Goal: Information Seeking & Learning: Learn about a topic

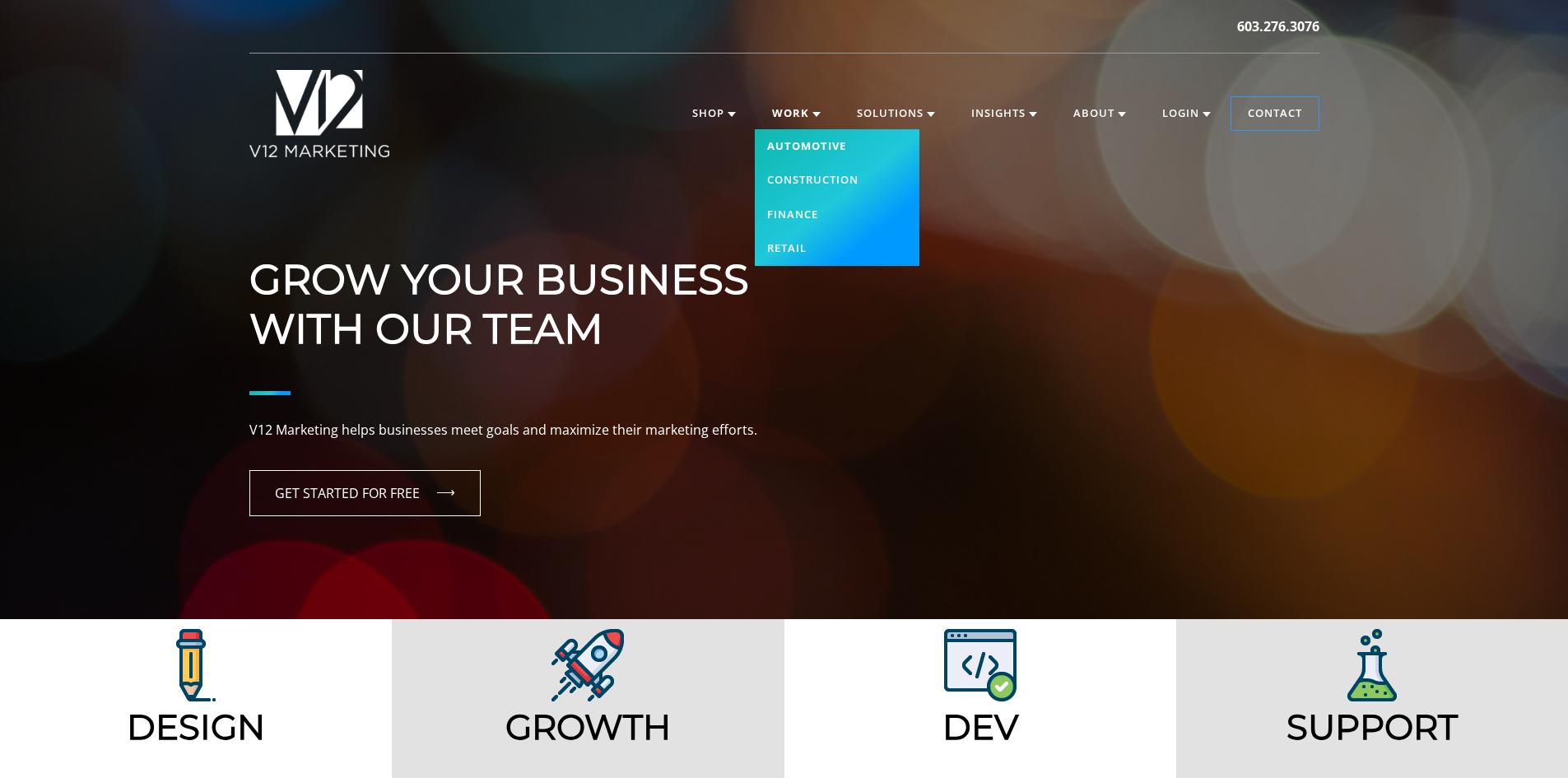
click at [799, 144] on link "Automotive" at bounding box center [836, 146] width 165 height 34
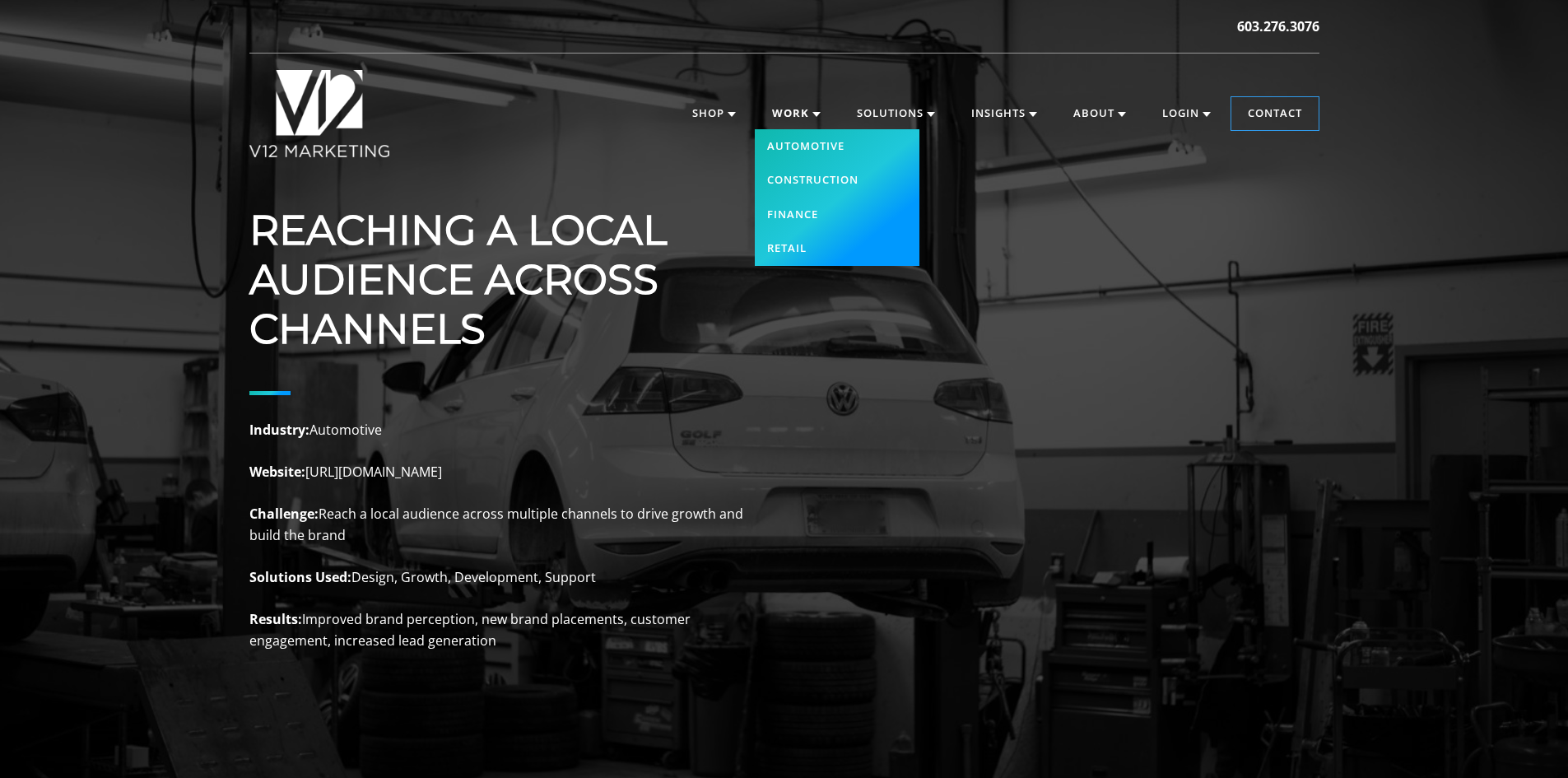
click at [793, 108] on link "Work" at bounding box center [796, 113] width 81 height 33
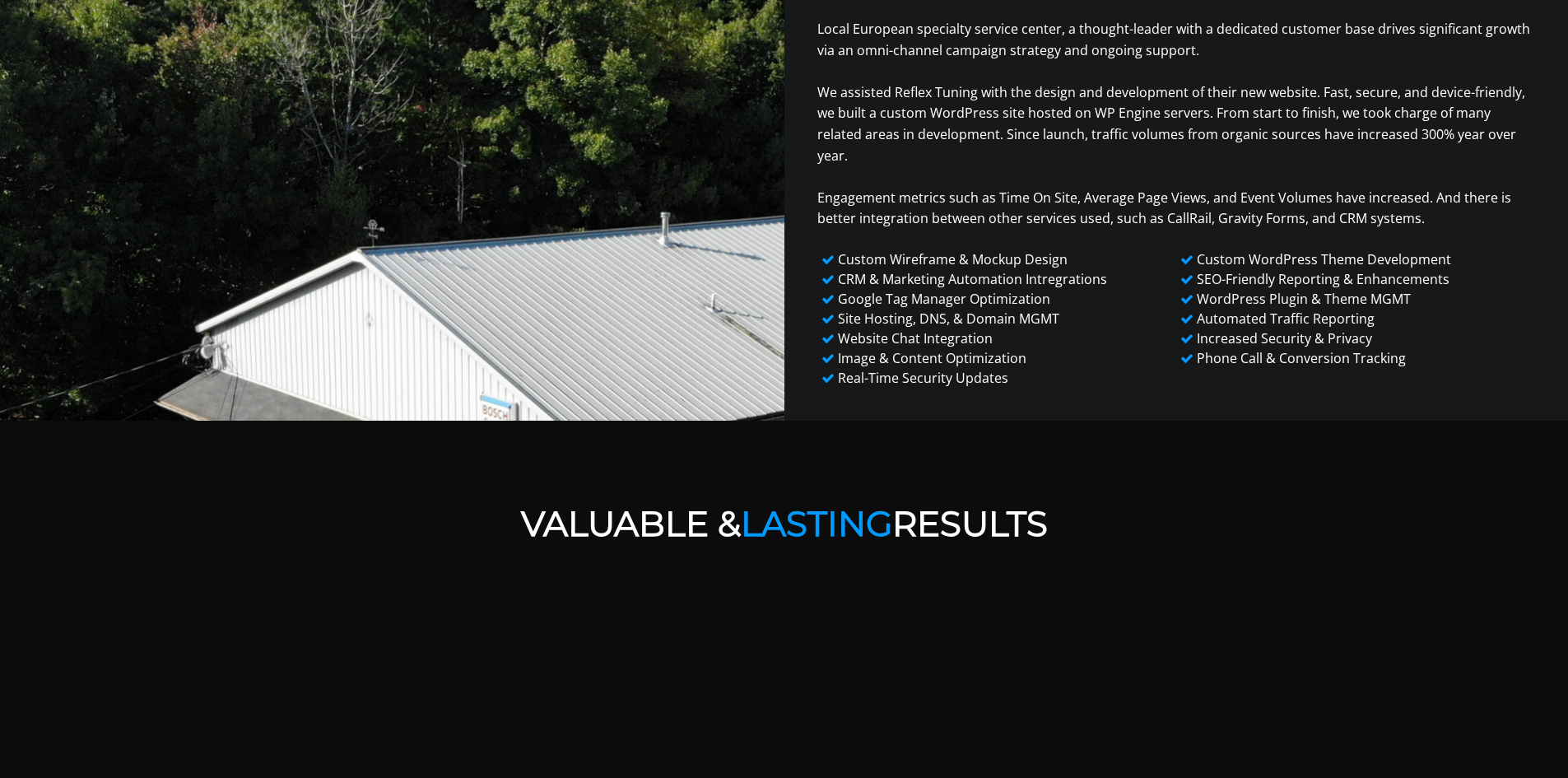
scroll to position [1399, 0]
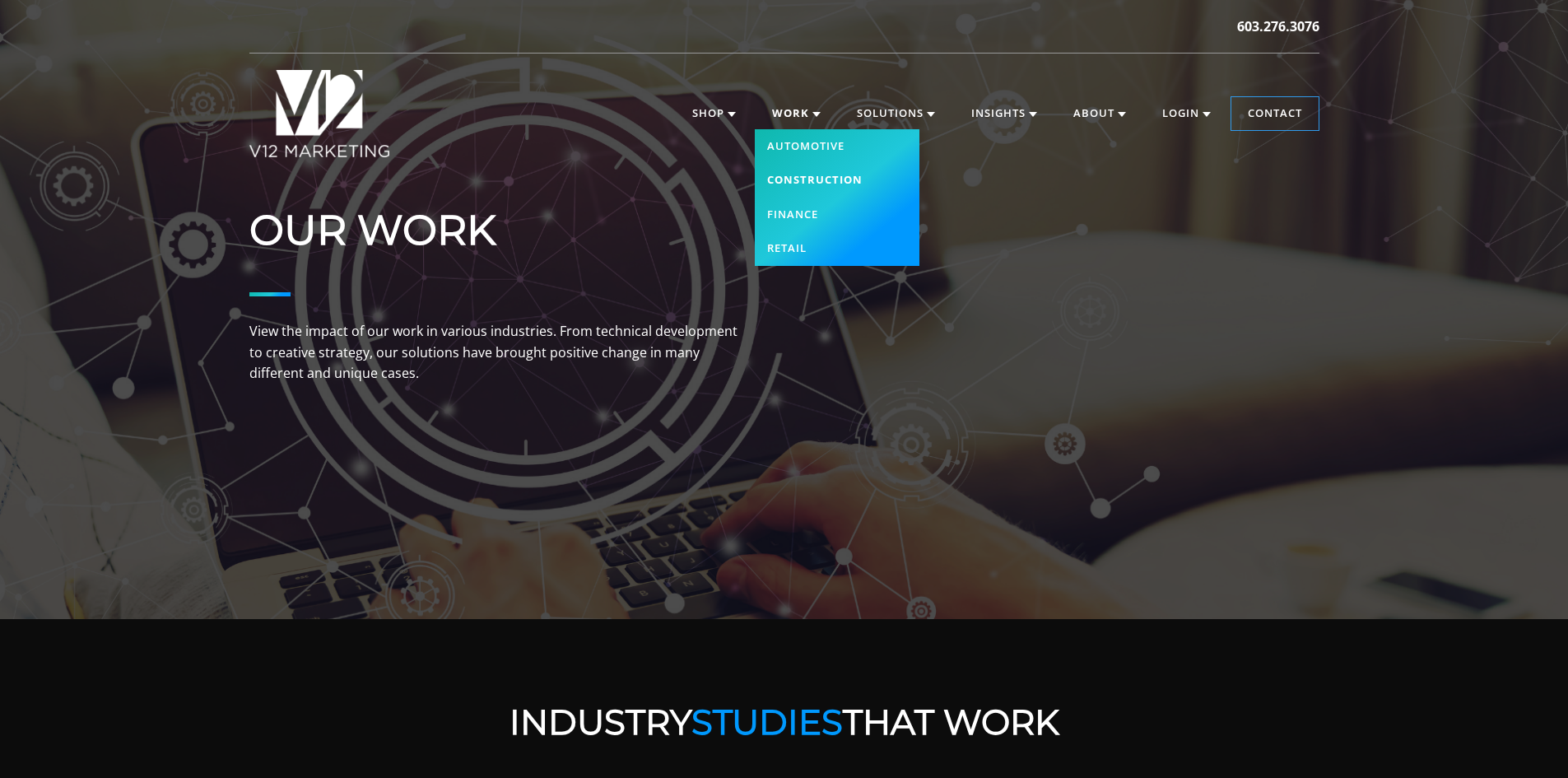
click at [814, 164] on link "Construction" at bounding box center [836, 180] width 165 height 34
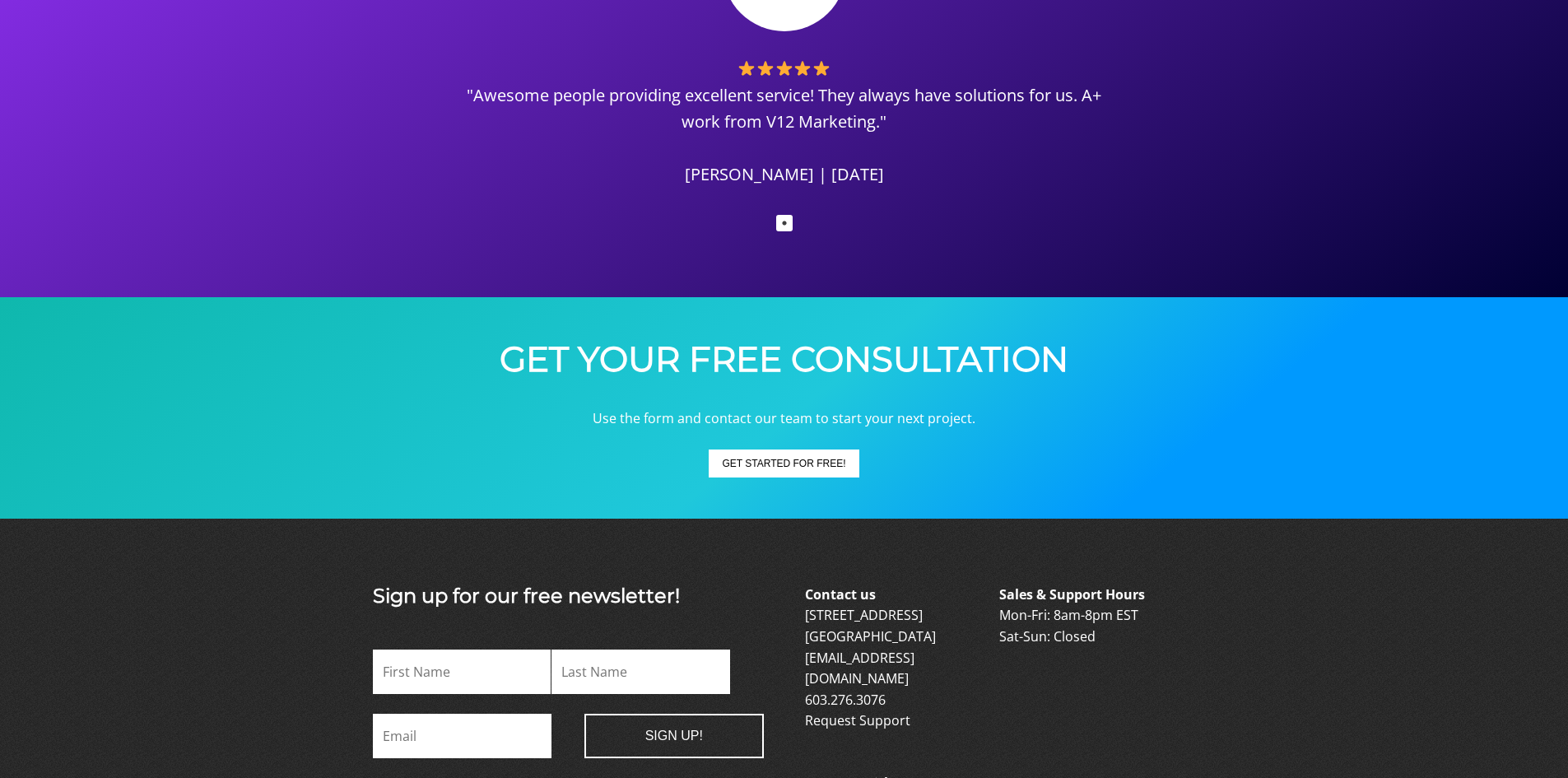
scroll to position [2551, 0]
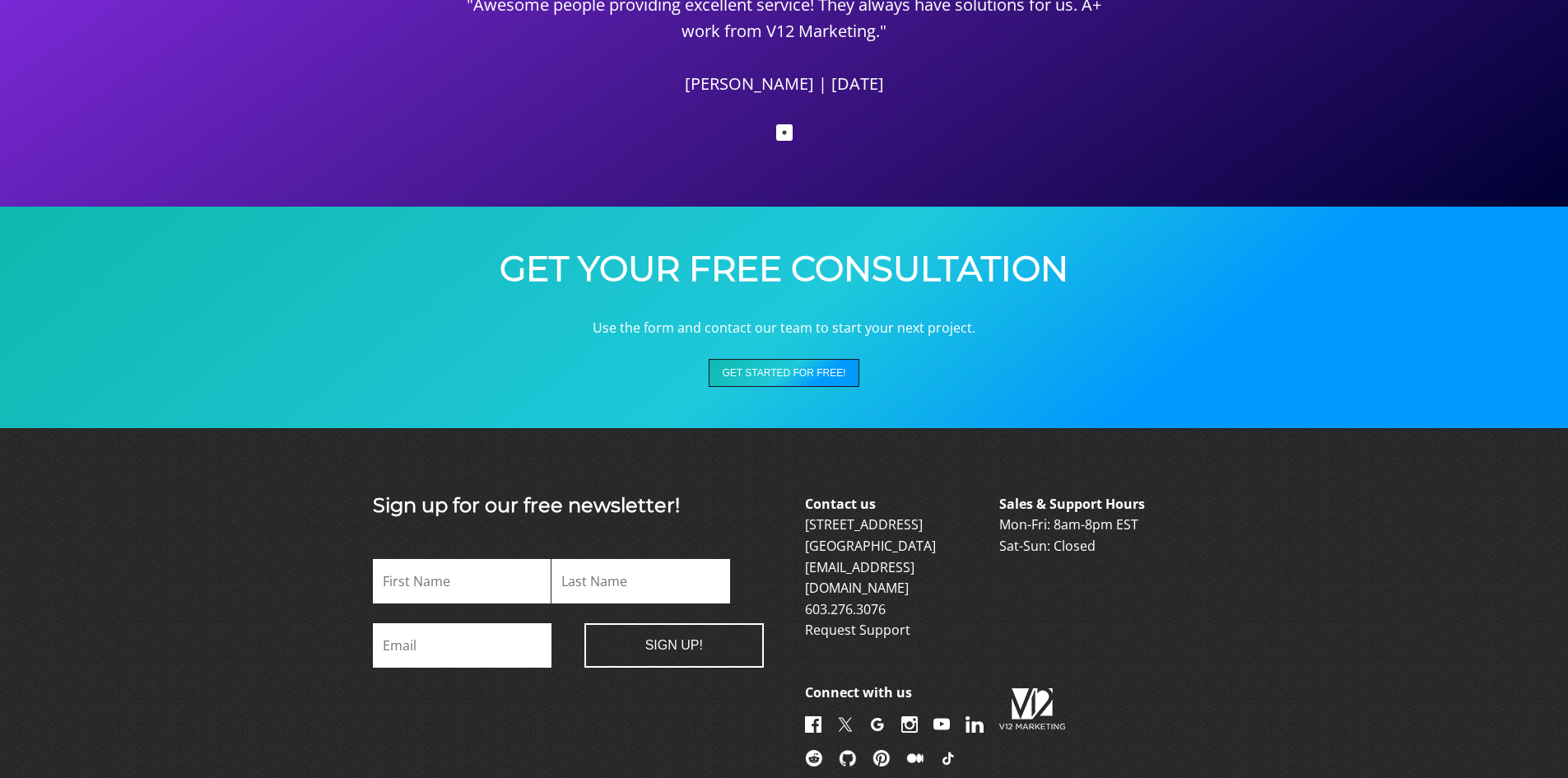
click at [769, 372] on button "Get Started For FREE!" at bounding box center [784, 373] width 150 height 28
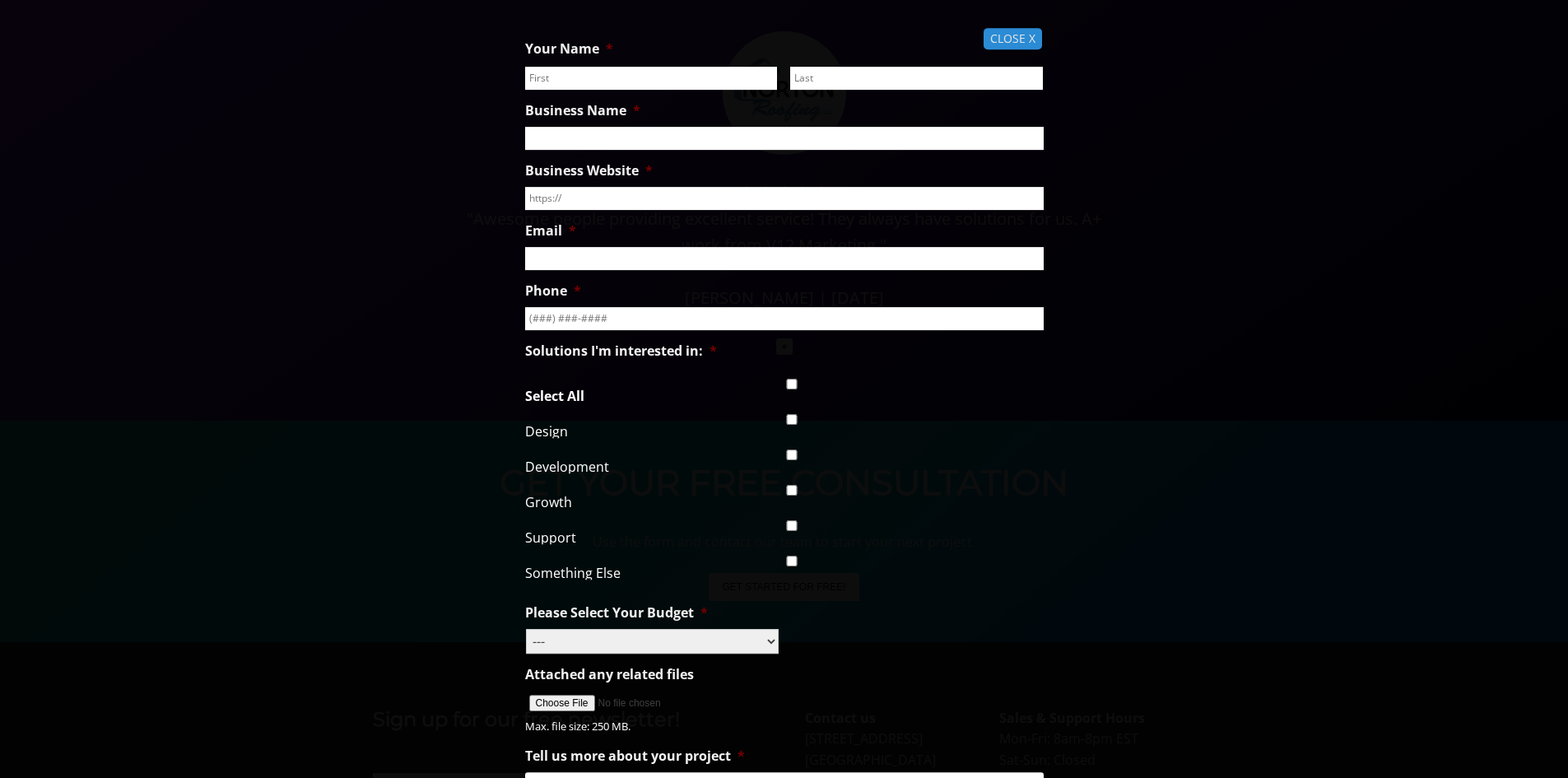
scroll to position [2208, 0]
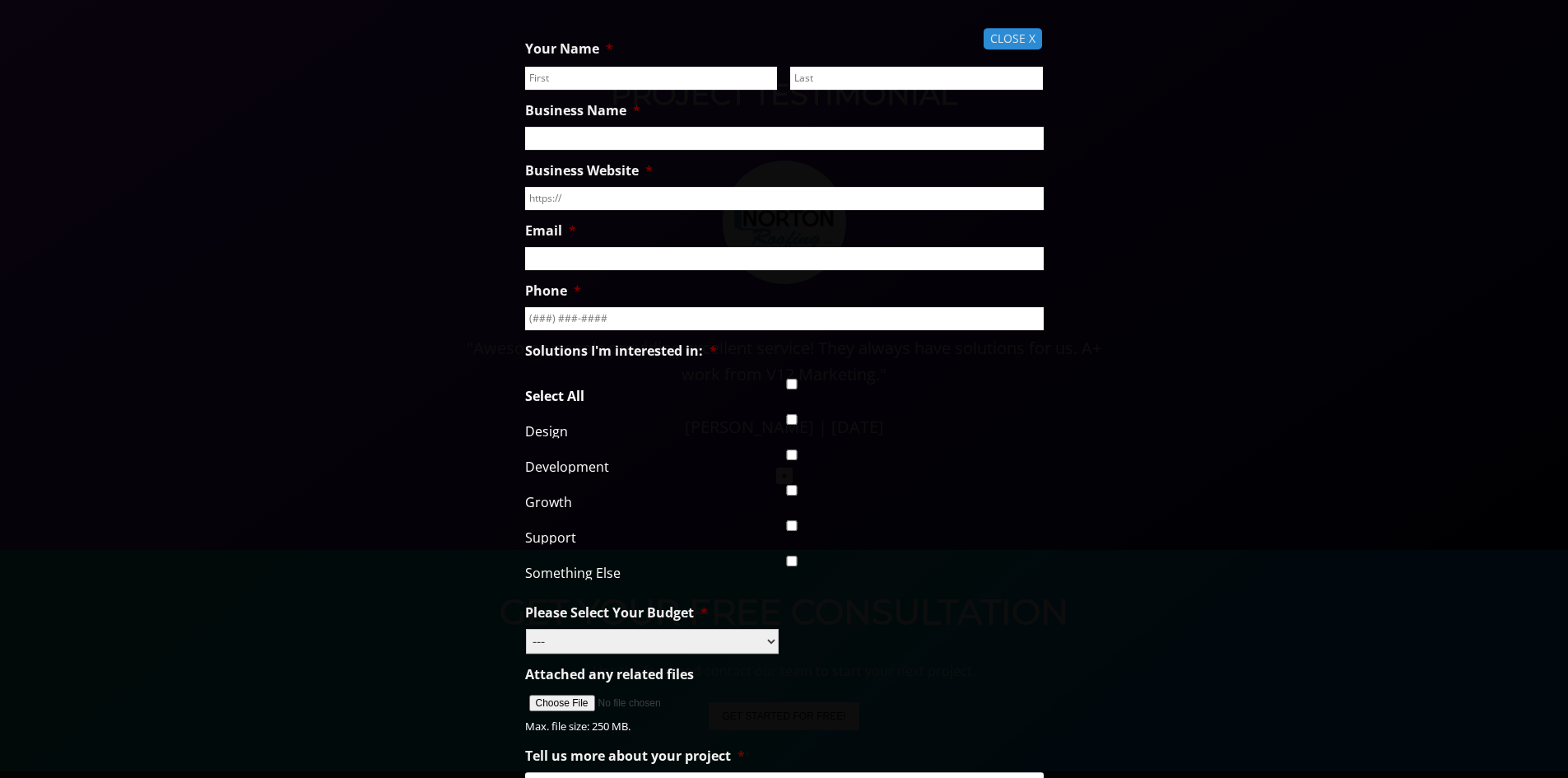
click at [1010, 36] on span "CLOSE X" at bounding box center [1013, 39] width 58 height 22
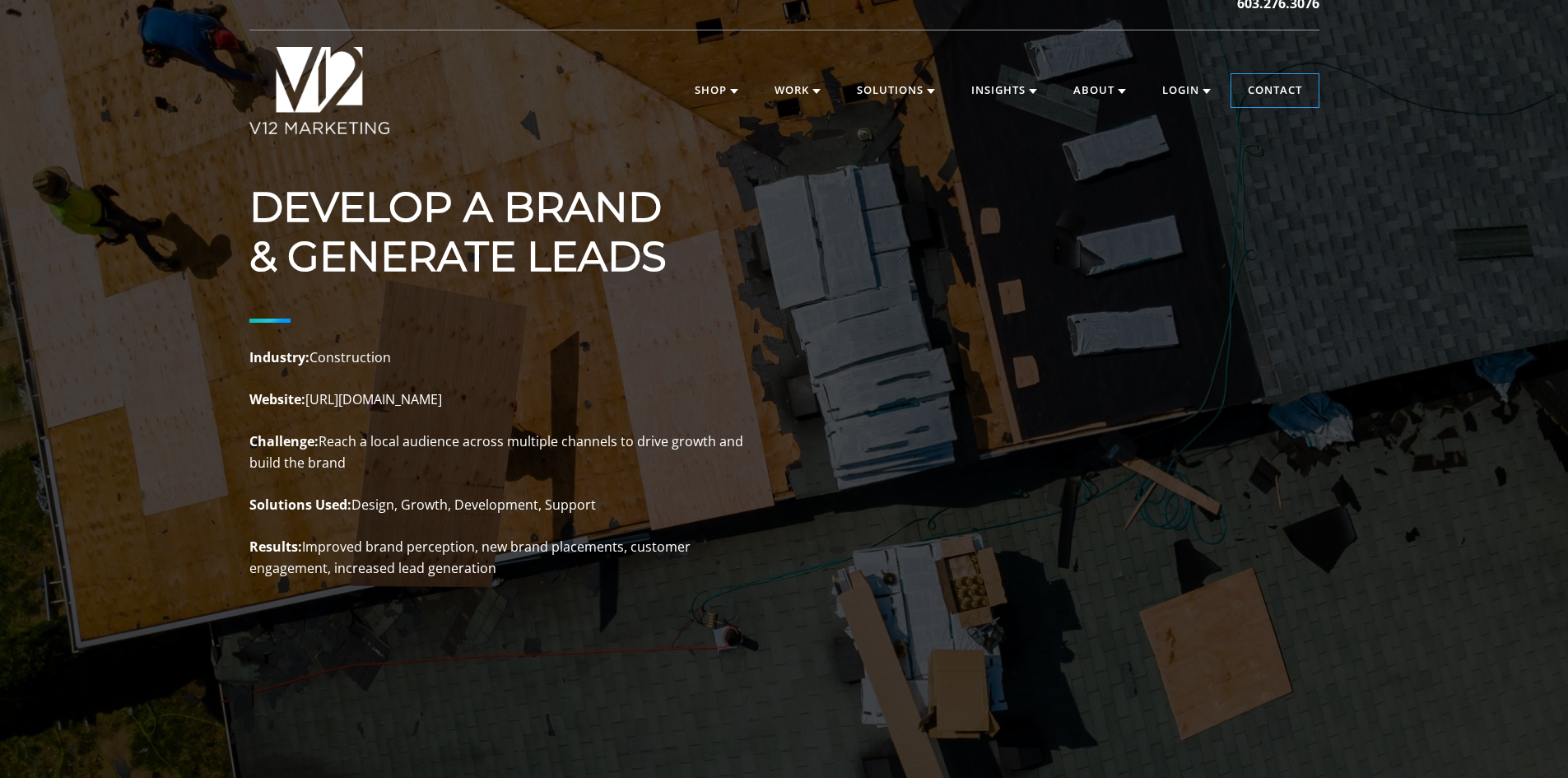
scroll to position [0, 0]
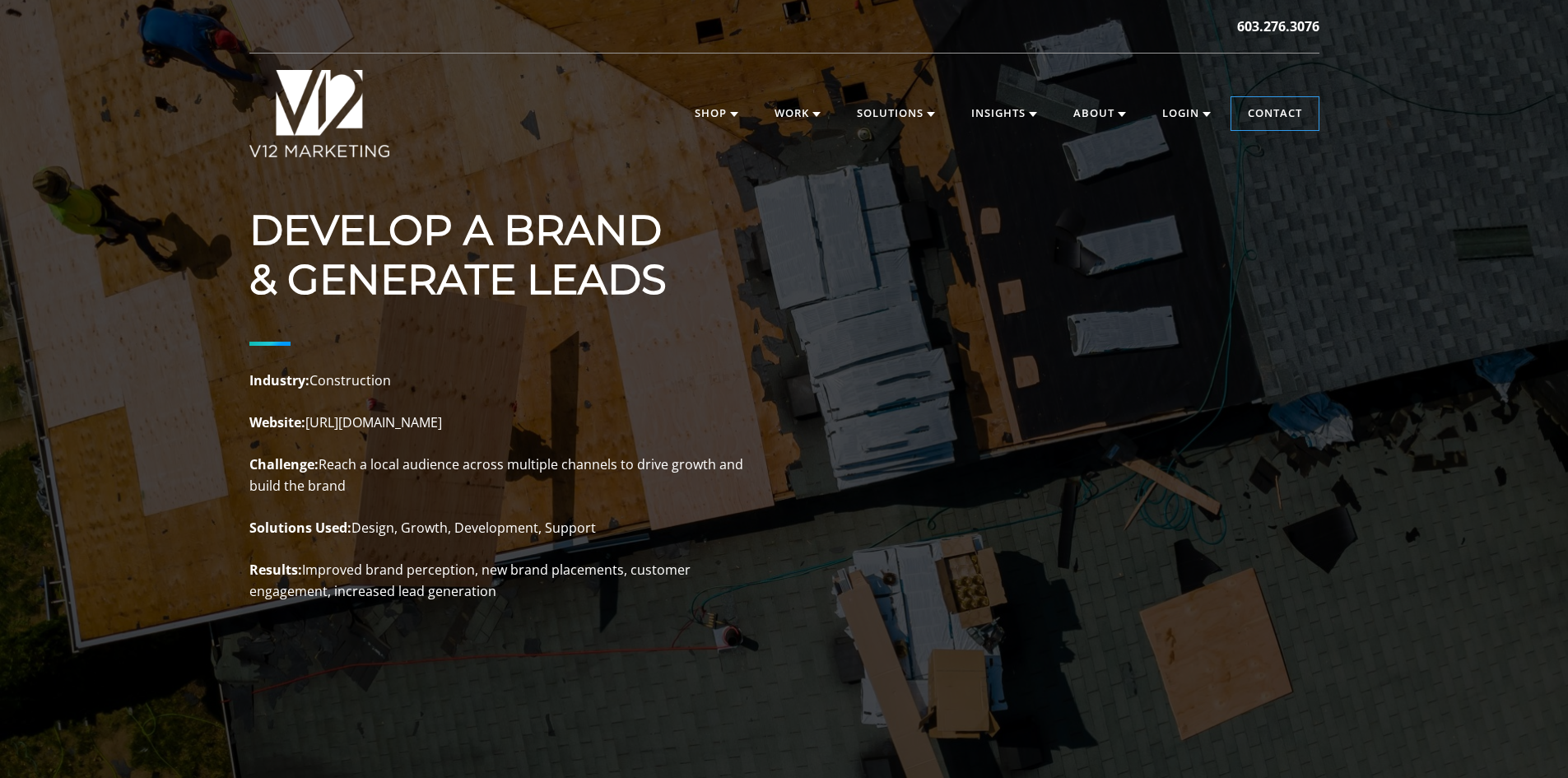
click at [155, 383] on div "DEVELOP A BRAND & GENERATE LEADS Industry: Construction Website: https://norton…" at bounding box center [784, 419] width 1568 height 837
click at [126, 93] on header "603.276.3076 V12 MARKETING, Concord NH V12 MARKETING | Digital Marketing Agency…" at bounding box center [784, 86] width 1568 height 174
click at [181, 263] on div "DEVELOP A BRAND & GENERATE LEADS Industry: Construction Website: https://norton…" at bounding box center [784, 419] width 1568 height 837
